Goal: Information Seeking & Learning: Learn about a topic

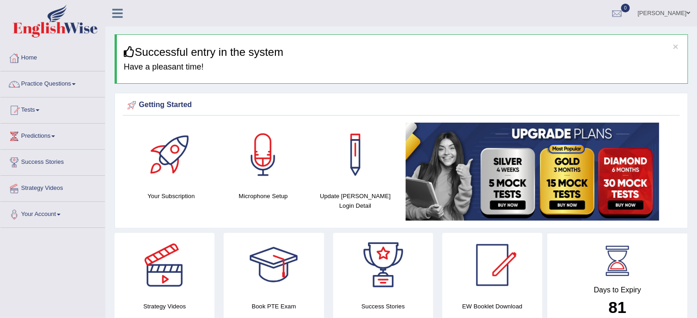
click at [32, 56] on link "Home" at bounding box center [52, 56] width 104 height 23
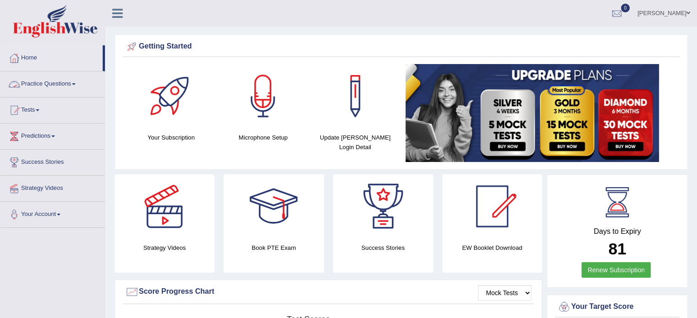
click at [73, 83] on link "Practice Questions" at bounding box center [52, 82] width 104 height 23
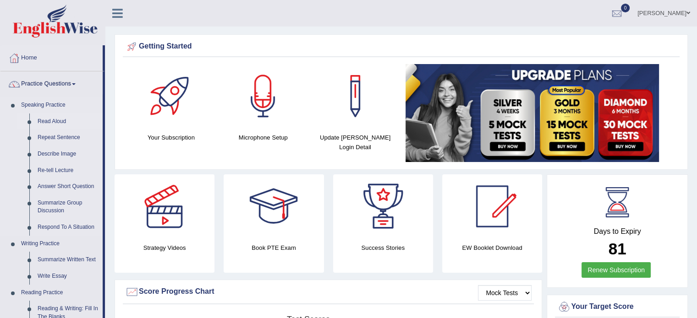
click at [64, 119] on link "Read Aloud" at bounding box center [67, 122] width 69 height 16
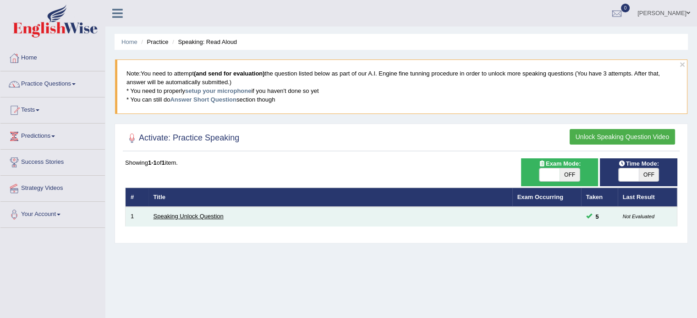
click at [203, 216] on link "Speaking Unlock Question" at bounding box center [188, 216] width 70 height 7
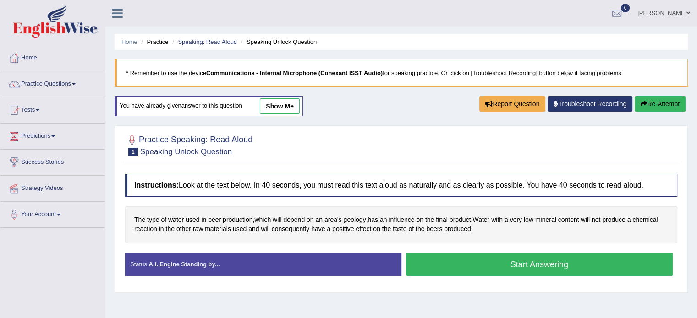
click at [505, 262] on button "Start Answering" at bounding box center [539, 264] width 267 height 23
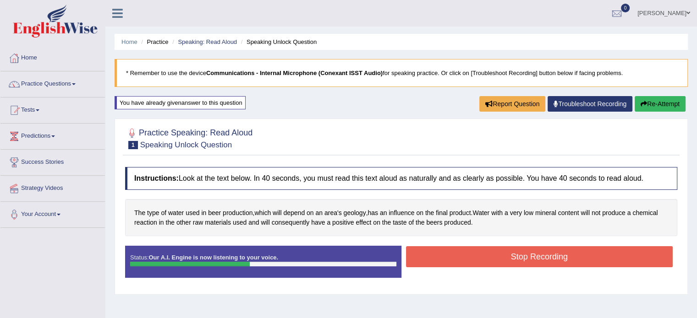
click at [505, 262] on button "Stop Recording" at bounding box center [539, 256] width 267 height 21
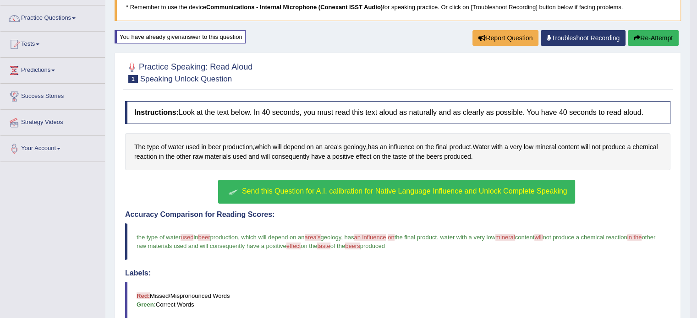
scroll to position [72, 0]
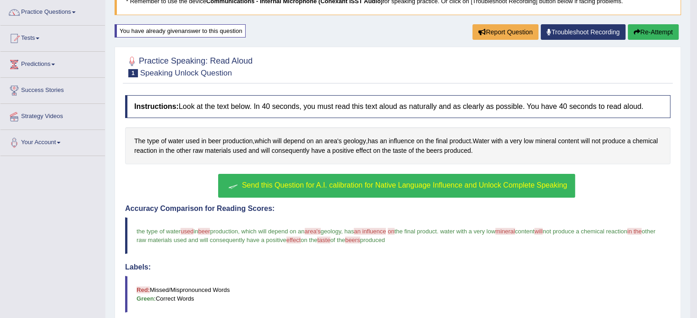
click at [414, 181] on span "Send this Question for A.I. calibration for Native Language Influence and Unloc…" at bounding box center [404, 185] width 325 height 8
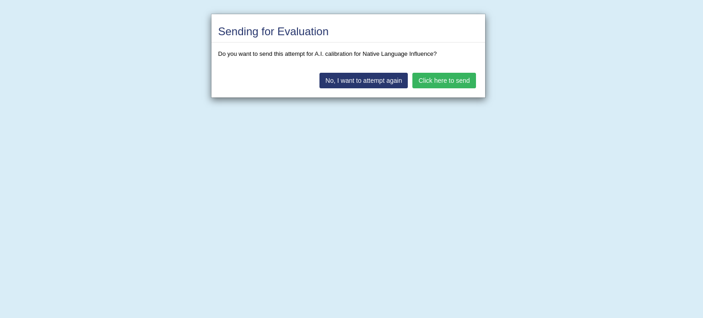
click at [436, 81] on button "Click here to send" at bounding box center [444, 81] width 63 height 16
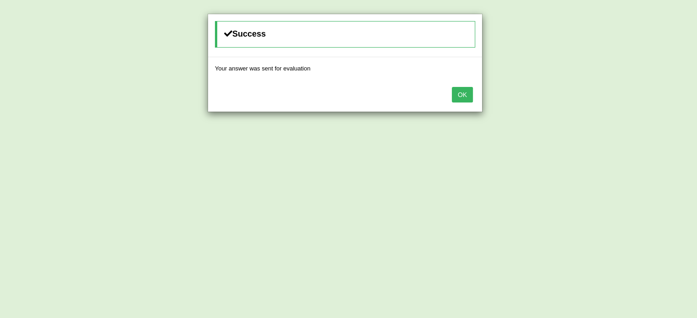
click at [462, 92] on button "OK" at bounding box center [462, 95] width 21 height 16
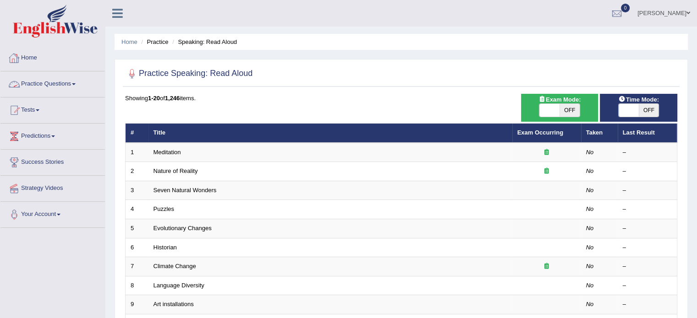
click at [81, 86] on link "Practice Questions" at bounding box center [52, 82] width 104 height 23
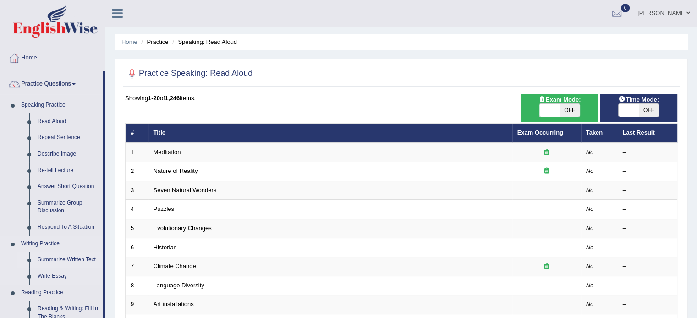
click at [60, 267] on link "Summarize Written Text" at bounding box center [67, 260] width 69 height 16
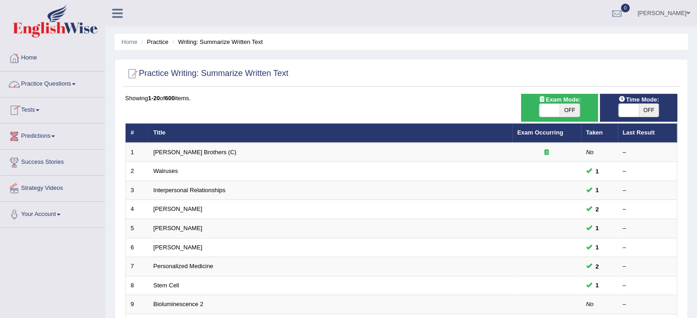
click at [80, 86] on link "Practice Questions" at bounding box center [52, 82] width 104 height 23
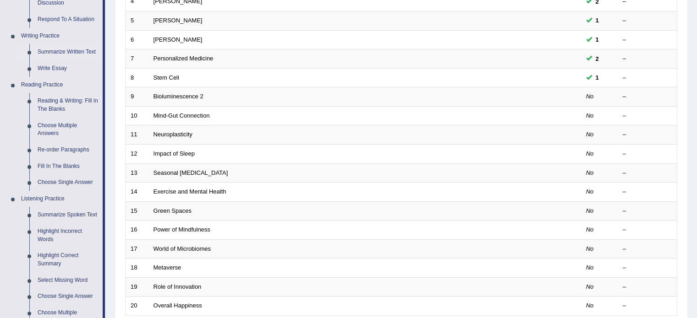
scroll to position [209, 0]
click at [56, 216] on link "Summarize Spoken Text" at bounding box center [67, 214] width 69 height 16
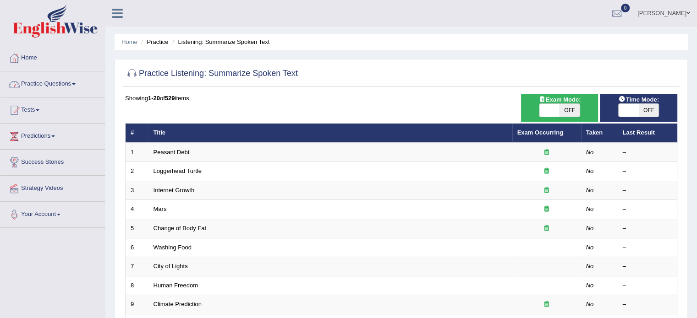
click at [69, 80] on link "Practice Questions" at bounding box center [52, 82] width 104 height 23
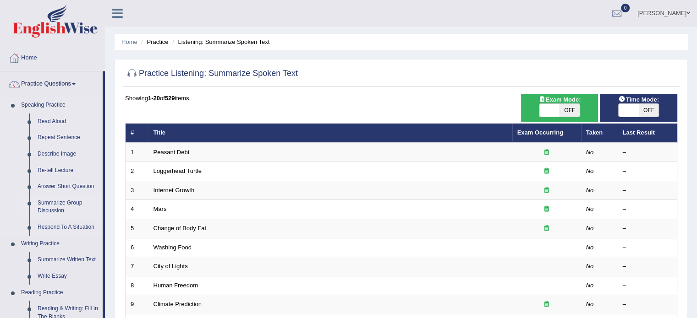
click at [56, 204] on link "Summarize Group Discussion" at bounding box center [67, 207] width 69 height 24
